Goal: Information Seeking & Learning: Learn about a topic

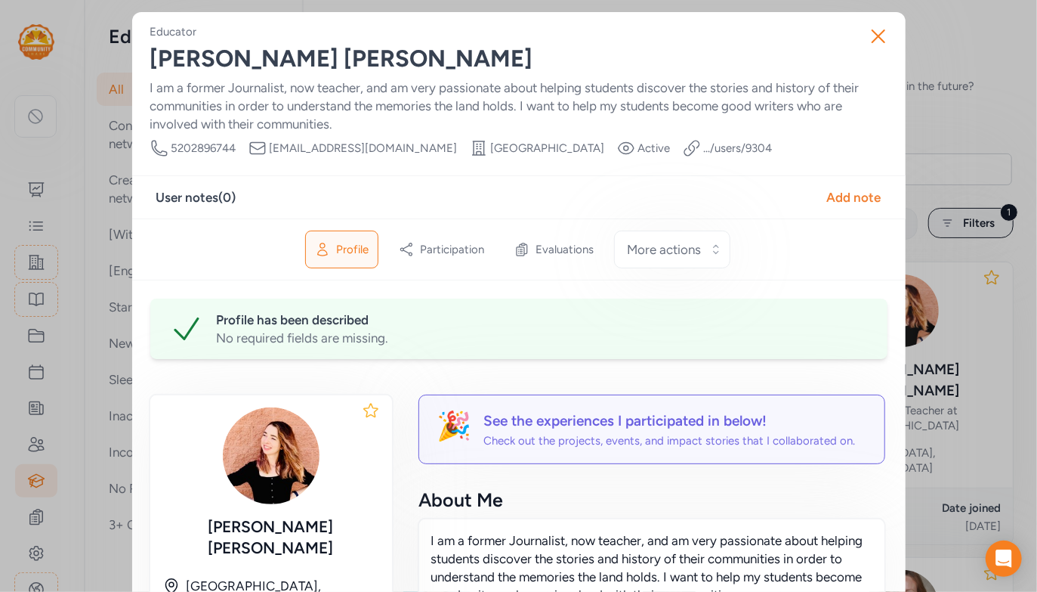
scroll to position [684, 0]
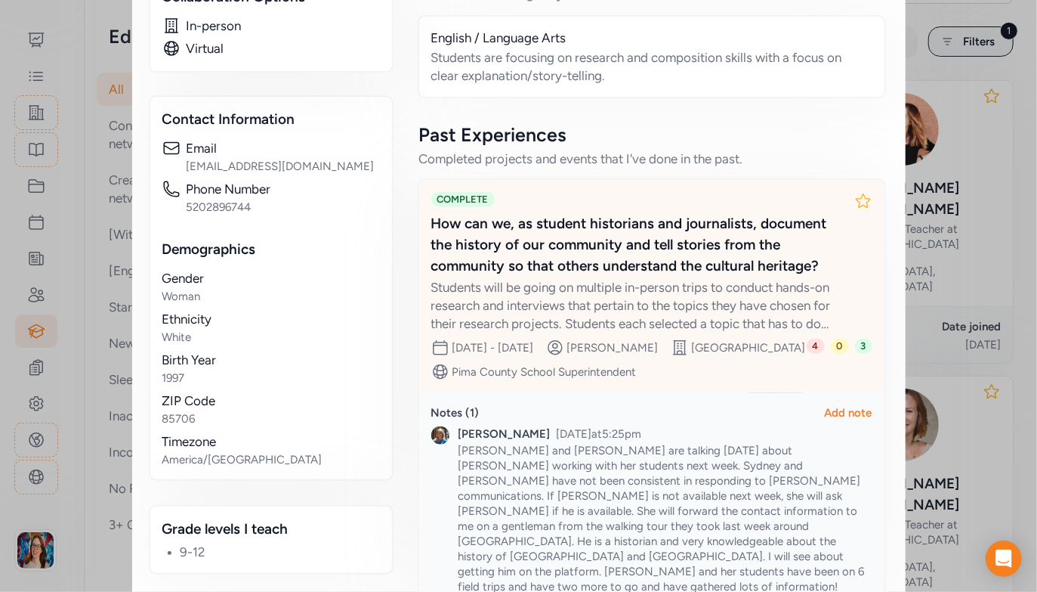
click at [642, 265] on div "How can we, as student historians and journalists, document the history of our …" at bounding box center [636, 244] width 411 height 63
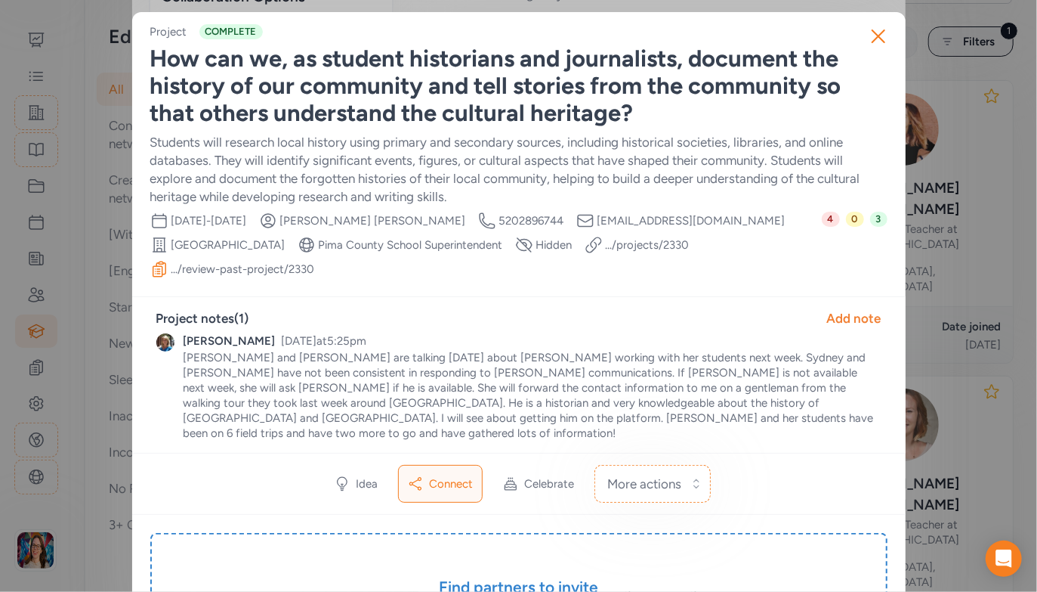
click at [307, 268] on link ".../review-past-project/ 2330" at bounding box center [243, 268] width 144 height 15
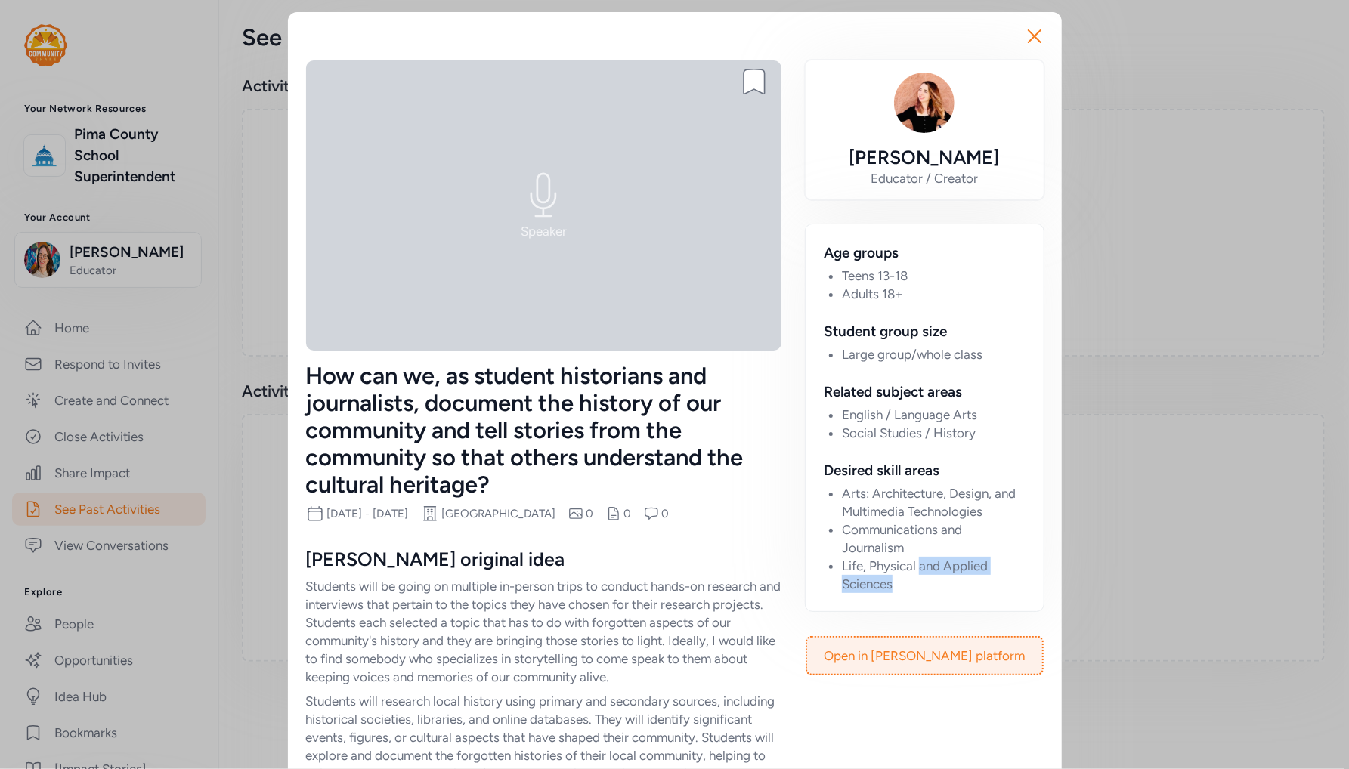
drag, startPoint x: 934, startPoint y: 594, endPoint x: 916, endPoint y: 533, distance: 63.6
click at [916, 560] on li "Life, Physical and Applied Sciences" at bounding box center [934, 575] width 184 height 36
click at [983, 442] on li "Social Studies / History" at bounding box center [934, 433] width 184 height 18
drag, startPoint x: 988, startPoint y: 434, endPoint x: 842, endPoint y: 411, distance: 148.3
click at [842, 411] on ul "English / Language Arts Social Studies / History" at bounding box center [934, 424] width 184 height 36
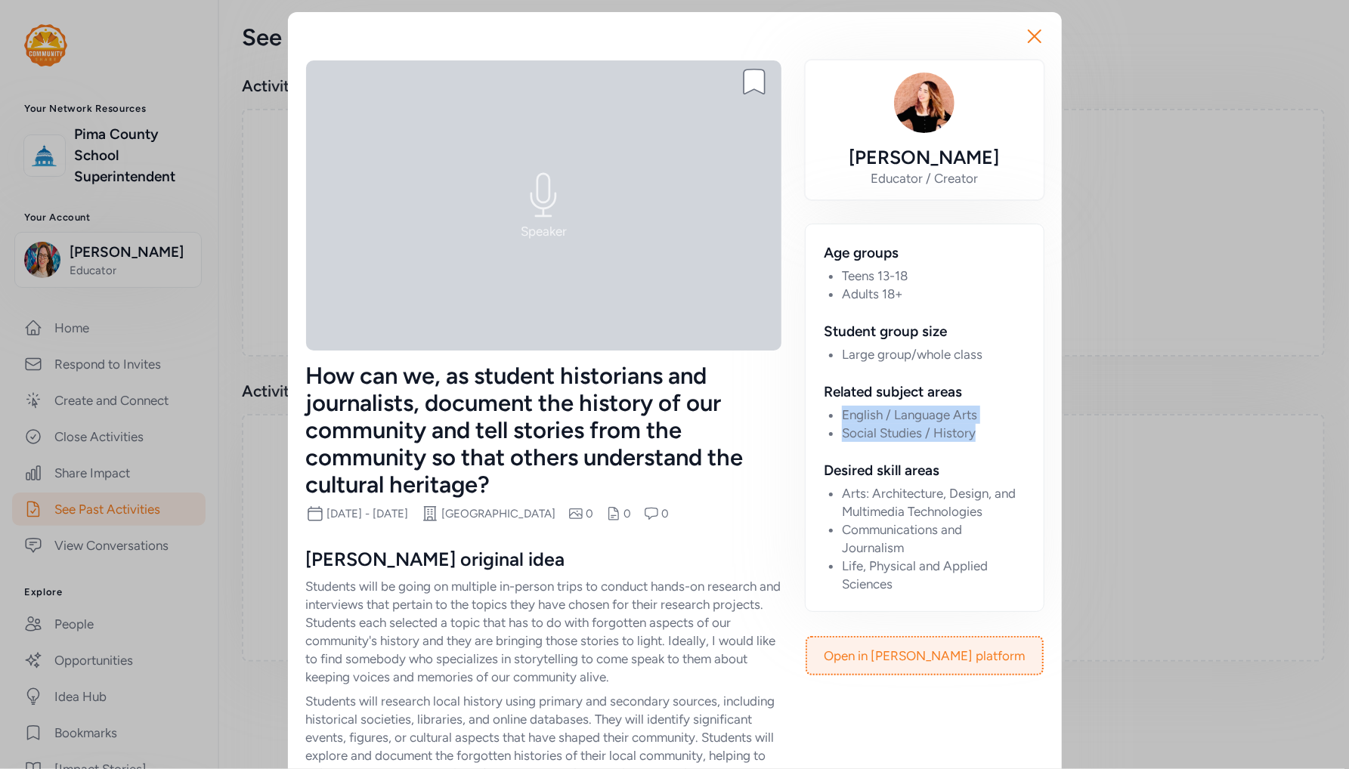
copy ul "English / Language Arts Social Studies / History"
